Goal: Find specific page/section: Find specific page/section

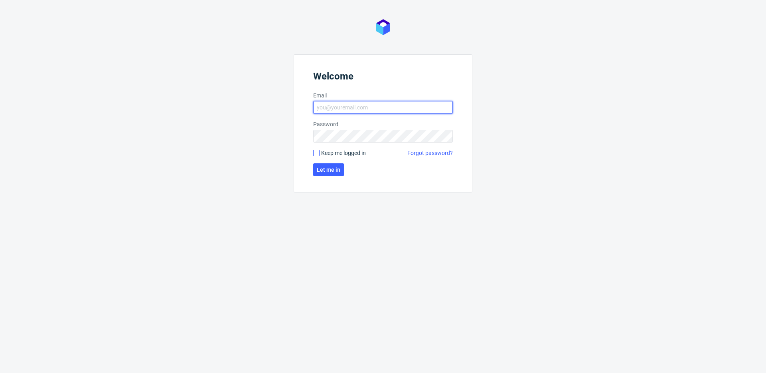
type input "[EMAIL_ADDRESS][DOMAIN_NAME]"
click at [316, 151] on input "Keep me logged in" at bounding box center [316, 153] width 6 height 6
checkbox input "true"
click at [319, 167] on span "Let me in" at bounding box center [329, 170] width 24 height 6
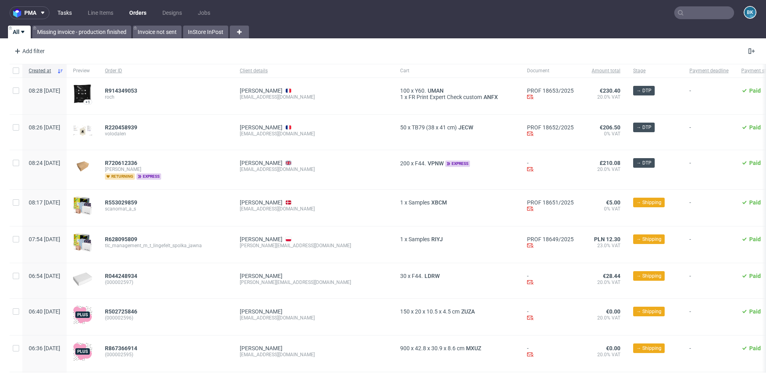
click at [63, 14] on link "Tasks" at bounding box center [65, 12] width 24 height 13
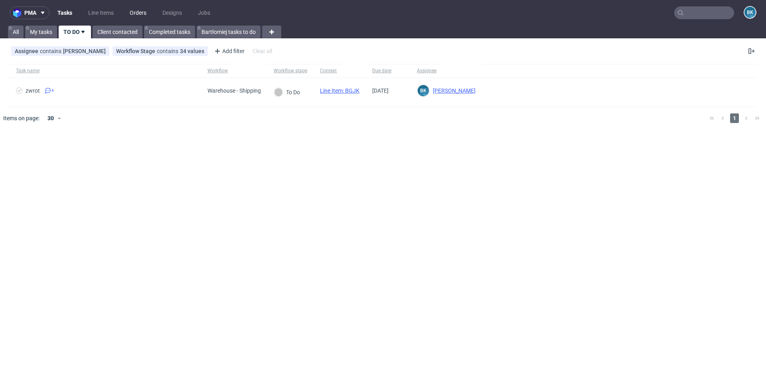
click at [140, 13] on link "Orders" at bounding box center [138, 12] width 26 height 13
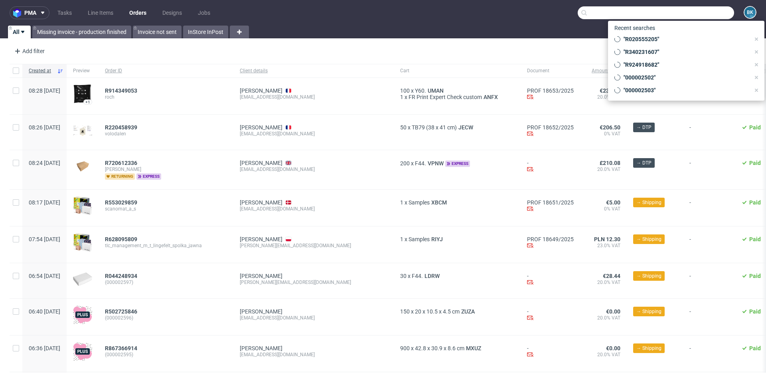
click at [574, 14] on input "text" at bounding box center [656, 12] width 156 height 13
paste input "[EMAIL_ADDRESS][DOMAIN_NAME]"
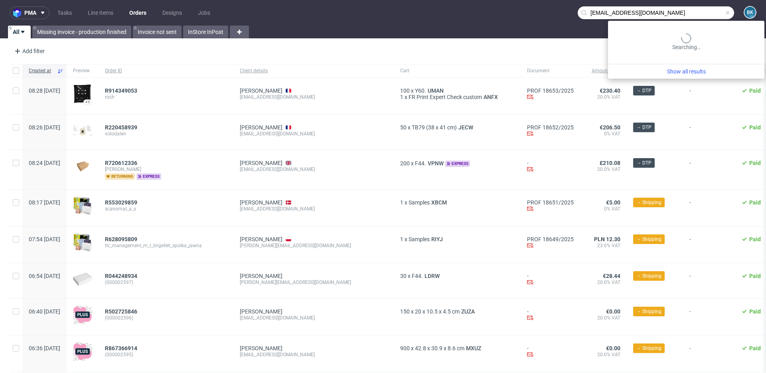
type input "[EMAIL_ADDRESS][DOMAIN_NAME]"
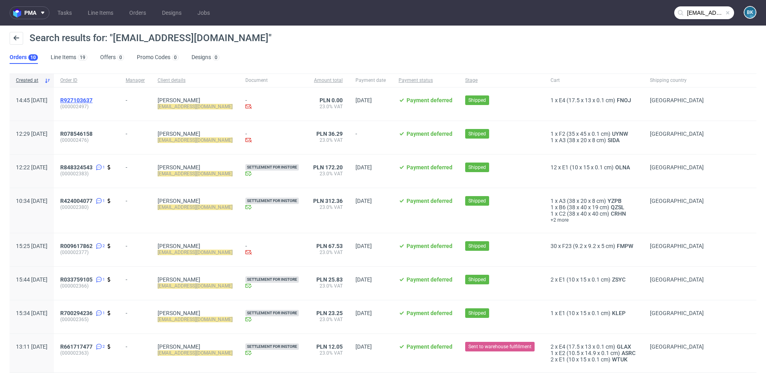
click at [93, 99] on span "R927103637" at bounding box center [76, 100] width 32 height 6
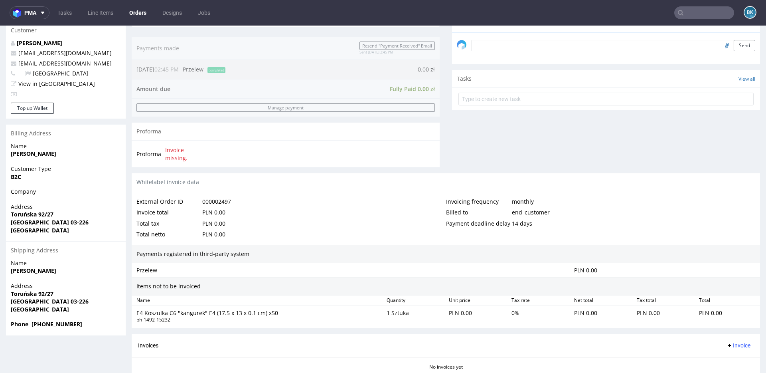
scroll to position [310, 0]
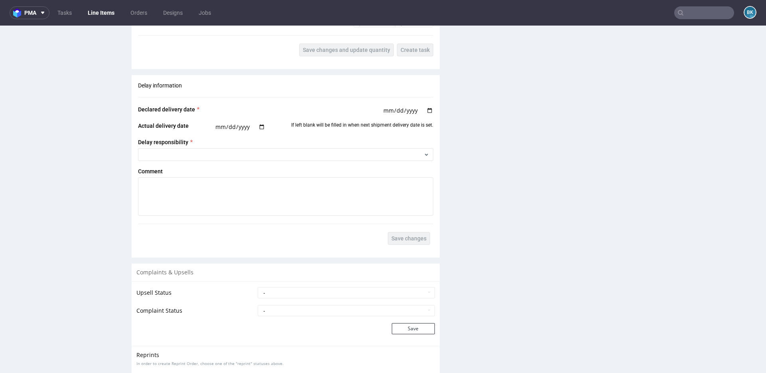
scroll to position [918, 0]
